Goal: Navigation & Orientation: Find specific page/section

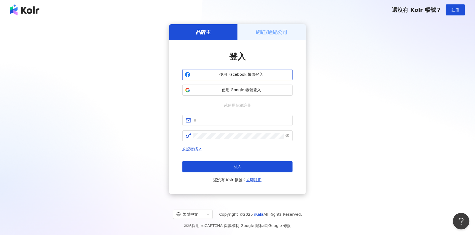
click at [225, 72] on span "使用 Facebook 帳號登入" at bounding box center [242, 75] width 98 height 6
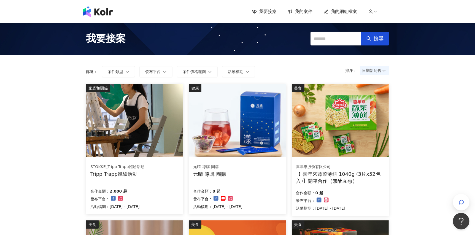
click at [163, 141] on img at bounding box center [134, 120] width 97 height 73
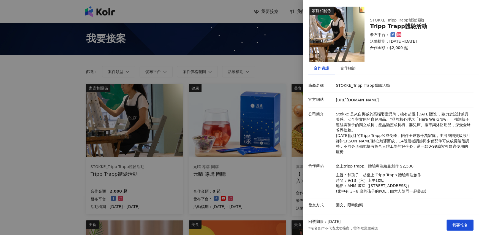
click at [230, 125] on div at bounding box center [239, 117] width 479 height 235
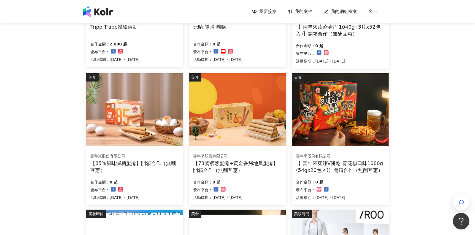
scroll to position [275, 0]
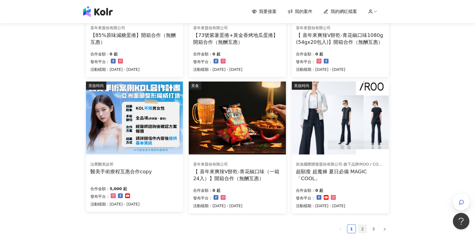
click at [359, 232] on link "2" at bounding box center [362, 229] width 8 height 8
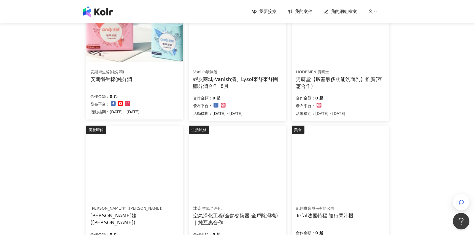
scroll to position [321, 0]
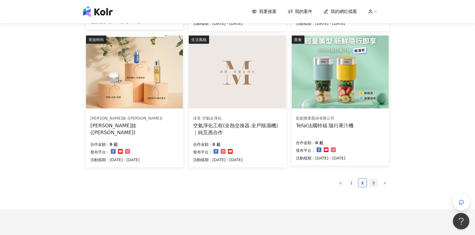
click at [371, 183] on link "3" at bounding box center [373, 183] width 8 height 8
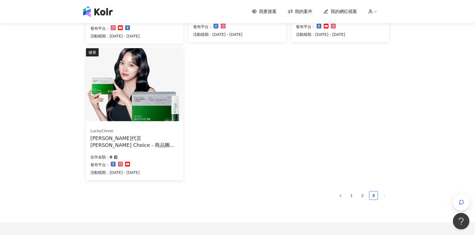
scroll to position [37, 0]
